Goal: Task Accomplishment & Management: Use online tool/utility

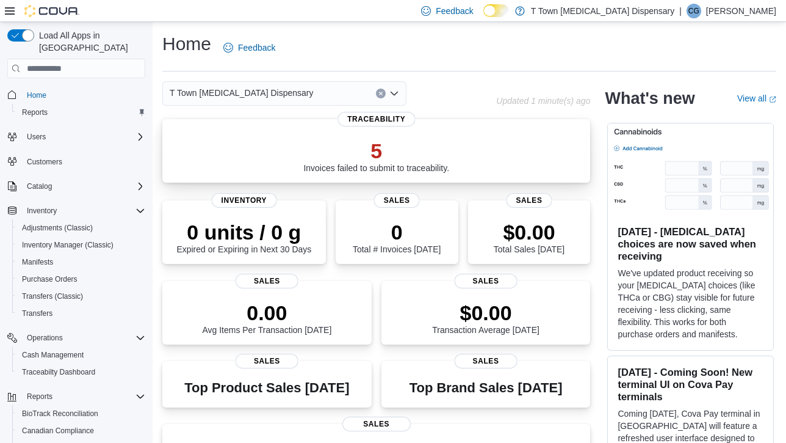
click at [321, 145] on p "5" at bounding box center [376, 151] width 146 height 24
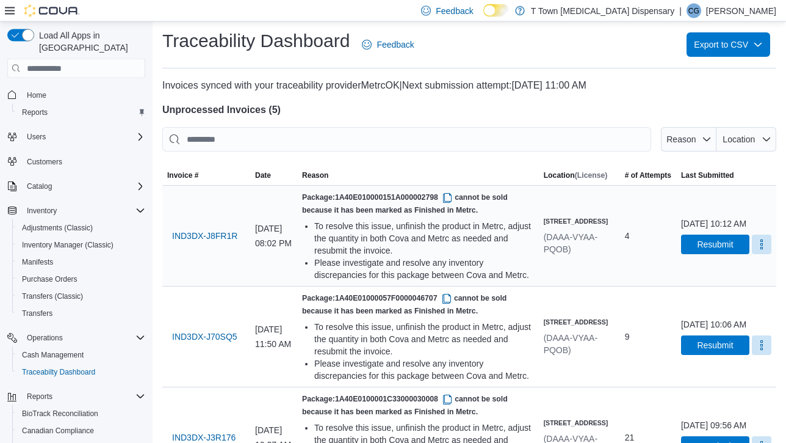
scroll to position [2, 0]
click at [204, 234] on span "IND3DX-J8FR1R" at bounding box center [204, 236] width 65 height 24
click at [424, 101] on div at bounding box center [469, 98] width 614 height 10
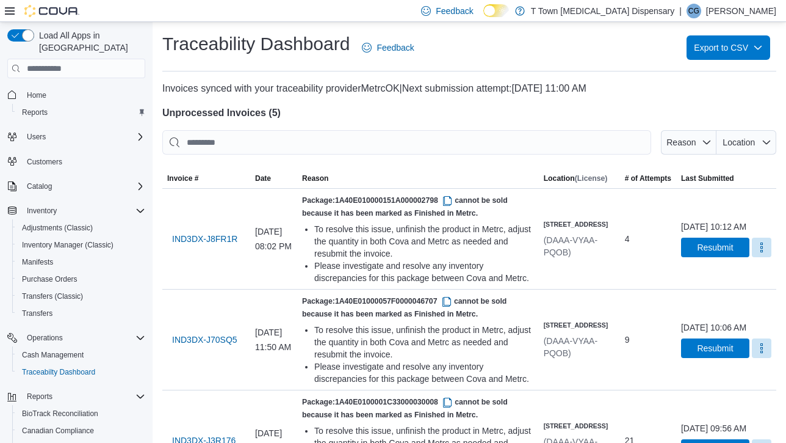
scroll to position [0, 0]
click at [33, 90] on span "Home" at bounding box center [37, 95] width 20 height 10
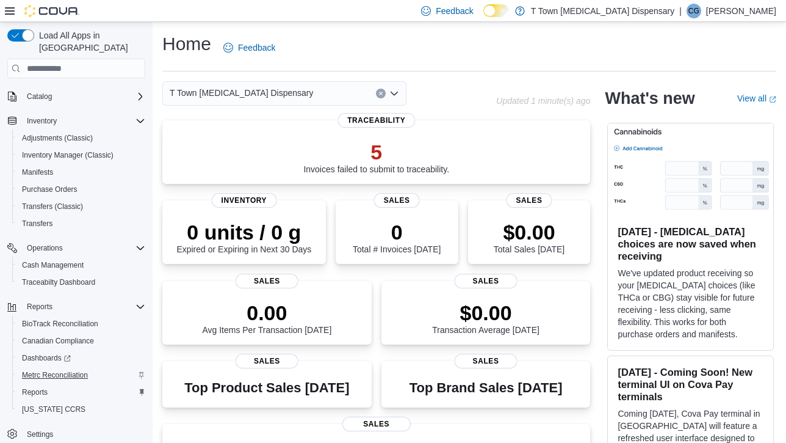
scroll to position [90, 0]
click at [36, 387] on span "Reports" at bounding box center [35, 392] width 26 height 10
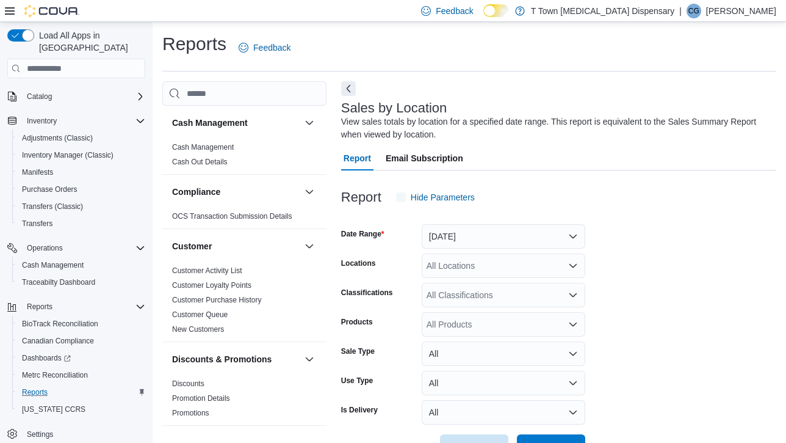
scroll to position [39, 0]
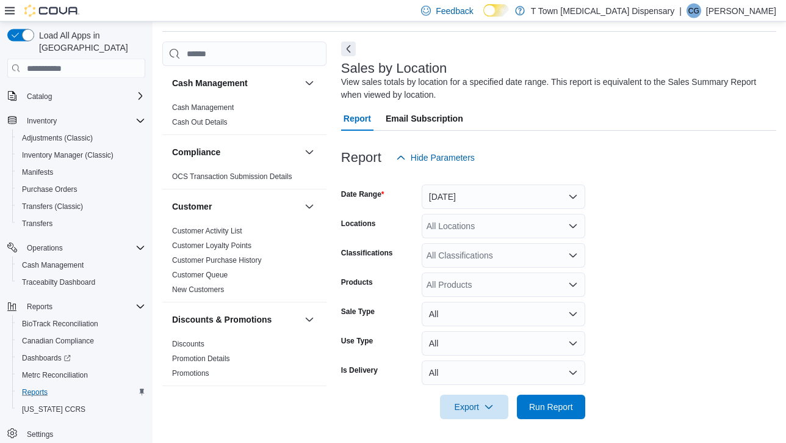
click at [456, 200] on button "Yesterday" at bounding box center [504, 197] width 164 height 24
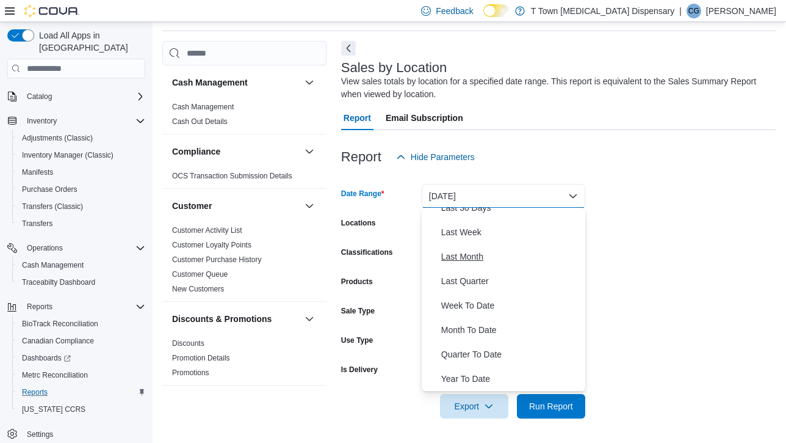
scroll to position [40, 0]
click at [473, 261] on span "Last Month" at bounding box center [510, 257] width 139 height 15
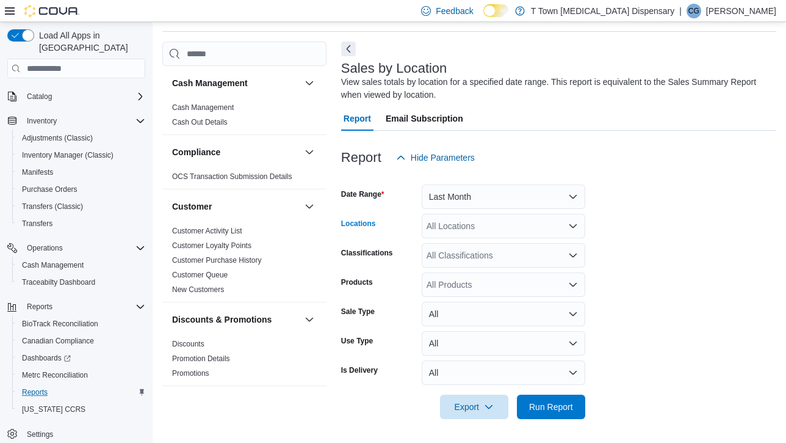
click at [460, 227] on div "All Locations" at bounding box center [504, 226] width 164 height 24
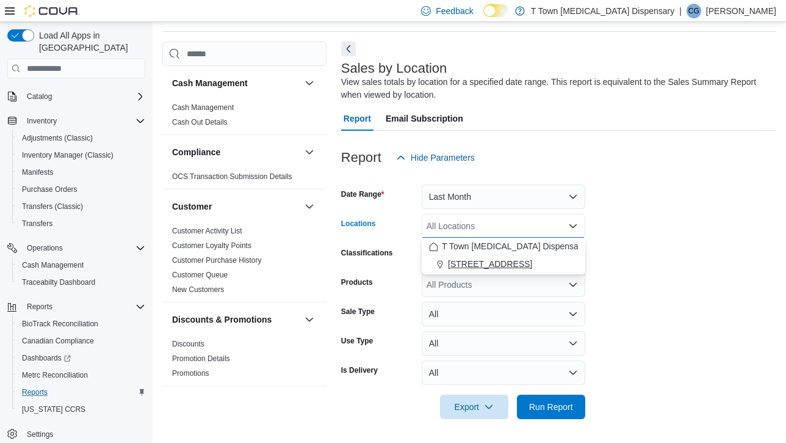
click at [510, 259] on span "3524 S Sheridan Road" at bounding box center [490, 264] width 84 height 12
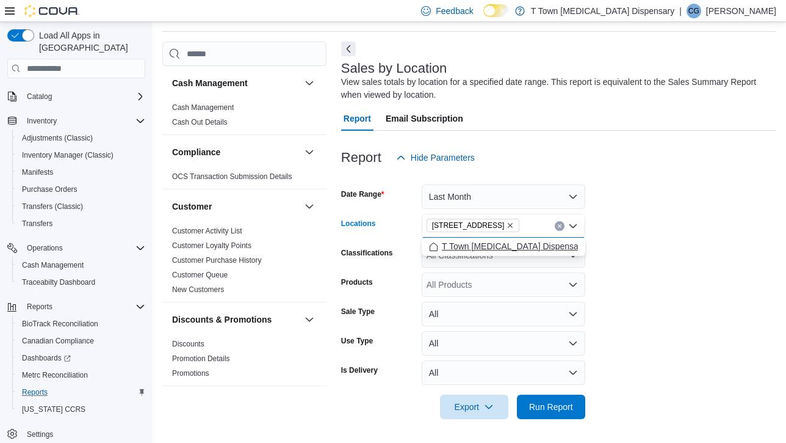
click at [507, 247] on span "T Town Medical Marijuana Dispensary" at bounding box center [513, 246] width 143 height 12
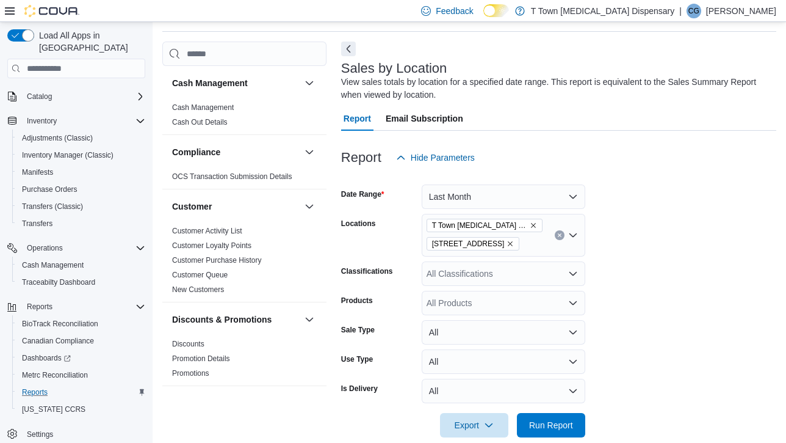
click at [672, 246] on form "Date Range Last Month Locations T Town Medical Marijuana Dispensary 3524 S Sher…" at bounding box center [558, 303] width 435 height 267
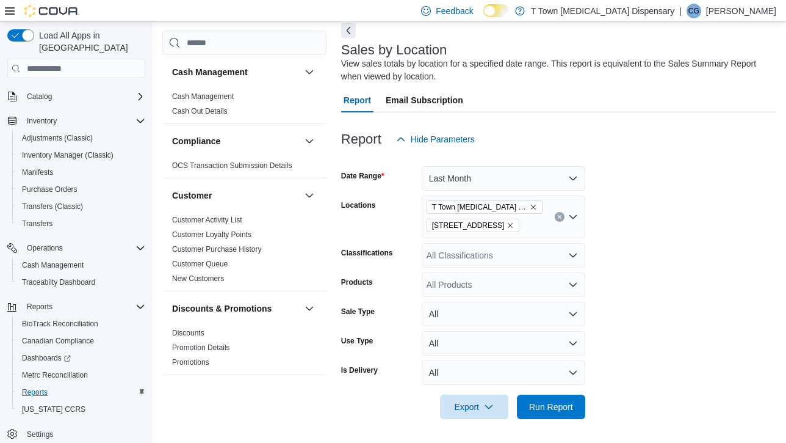
scroll to position [57, 0]
click at [552, 411] on span "Run Report" at bounding box center [551, 407] width 44 height 12
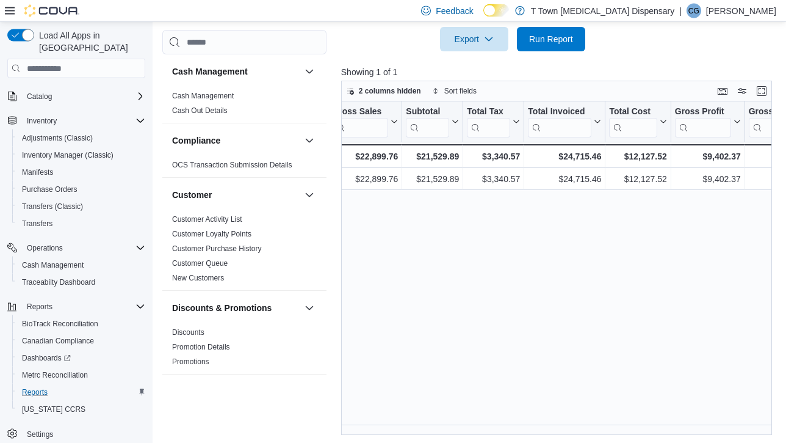
scroll to position [0, 386]
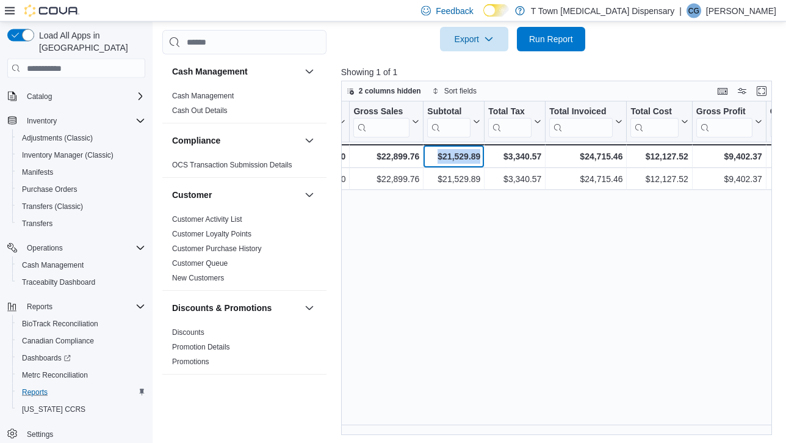
drag, startPoint x: 435, startPoint y: 155, endPoint x: 480, endPoint y: 156, distance: 44.6
click at [481, 156] on div "$21,529.89 - Subtotal, column 7, row 2" at bounding box center [454, 157] width 61 height 24
click at [471, 290] on div "Location Click to view column header actions Invoices Sold Click to view column…" at bounding box center [556, 268] width 431 height 333
drag, startPoint x: 444, startPoint y: 156, endPoint x: 482, endPoint y: 158, distance: 37.3
click at [482, 158] on div "$21,529.89 - Subtotal, column 7, row 2" at bounding box center [454, 157] width 61 height 24
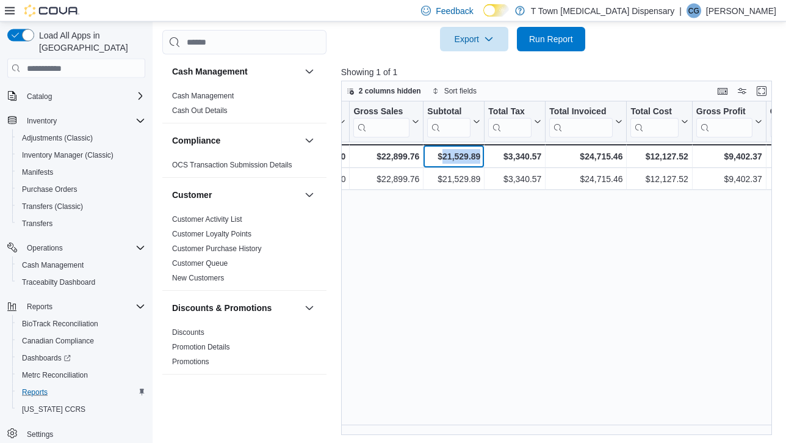
copy div "21,529.89"
